Goal: Navigation & Orientation: Find specific page/section

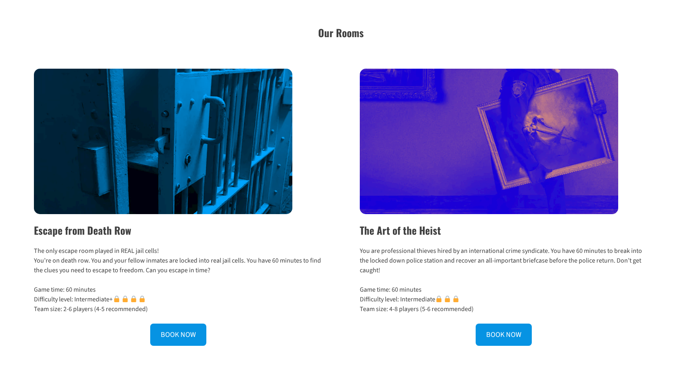
scroll to position [4, 0]
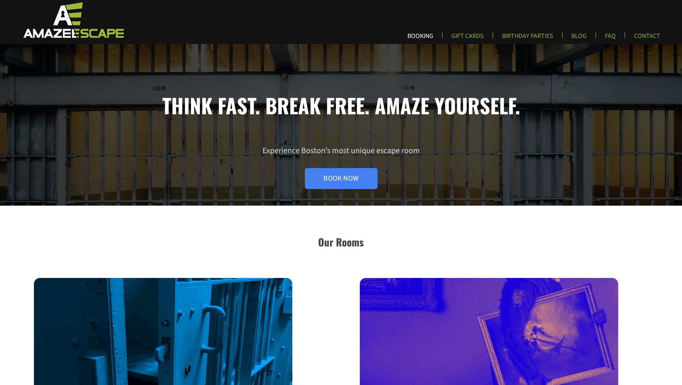
click at [422, 39] on link "BOOKING" at bounding box center [420, 38] width 39 height 13
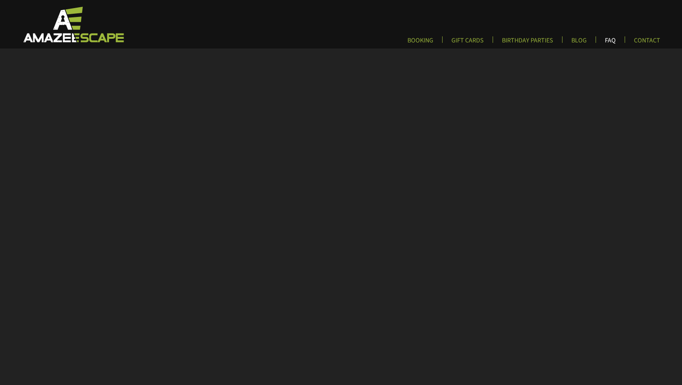
click at [616, 40] on link "FAQ" at bounding box center [610, 42] width 24 height 13
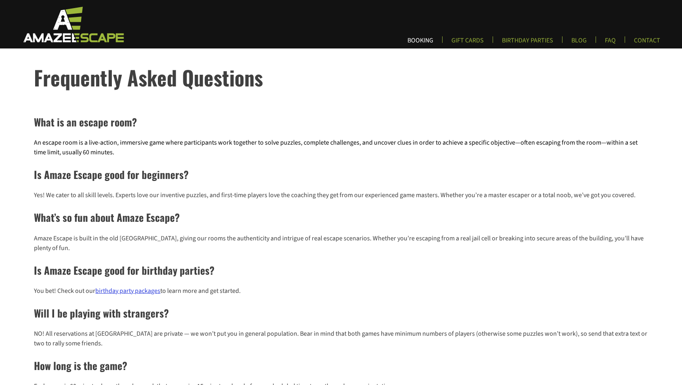
click at [424, 42] on link "BOOKING" at bounding box center [420, 42] width 39 height 13
click at [611, 42] on link "FAQ" at bounding box center [610, 42] width 24 height 13
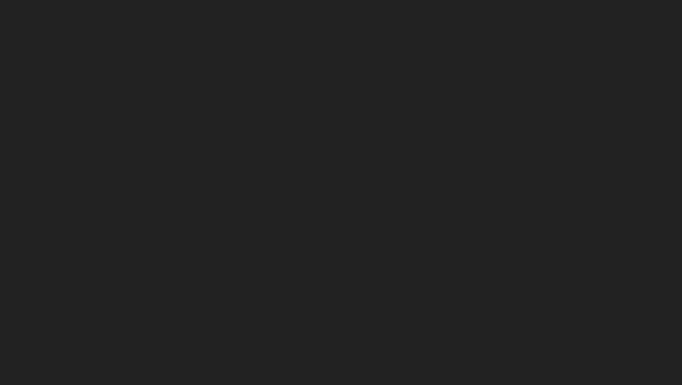
scroll to position [244, 0]
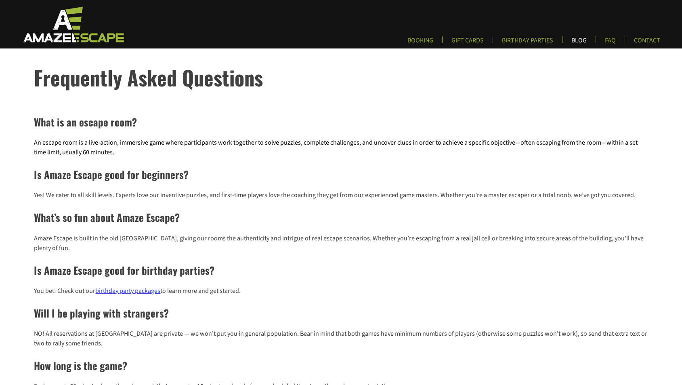
click at [584, 45] on link "BLOG" at bounding box center [579, 42] width 28 height 13
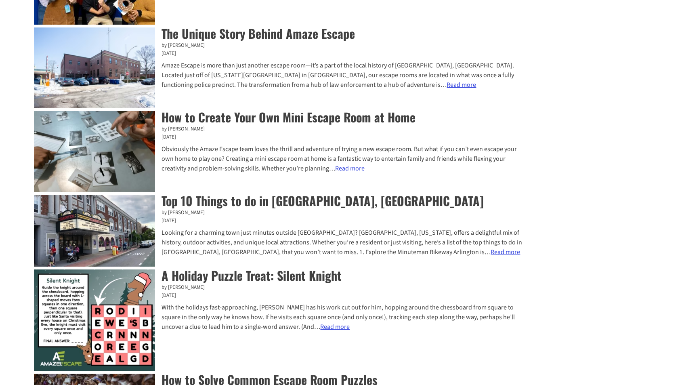
scroll to position [215, 0]
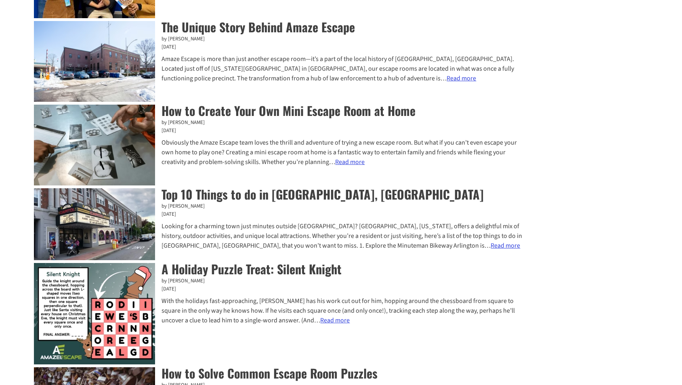
click at [363, 163] on link "Read more : How to Create Your Own Mini Escape Room at Home" at bounding box center [349, 161] width 29 height 9
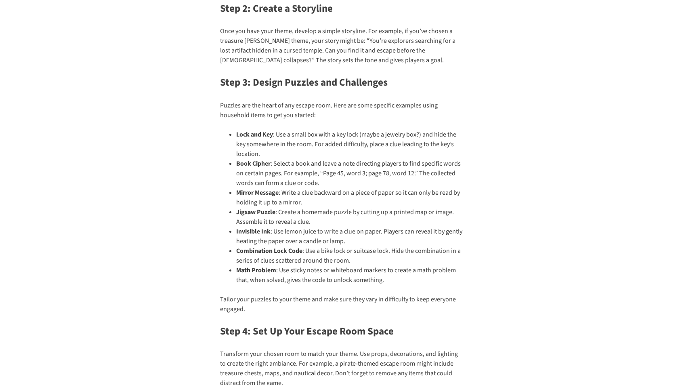
scroll to position [527, 0]
